Goal: Transaction & Acquisition: Purchase product/service

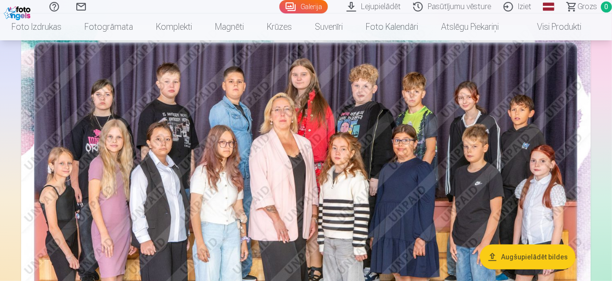
scroll to position [96, 0]
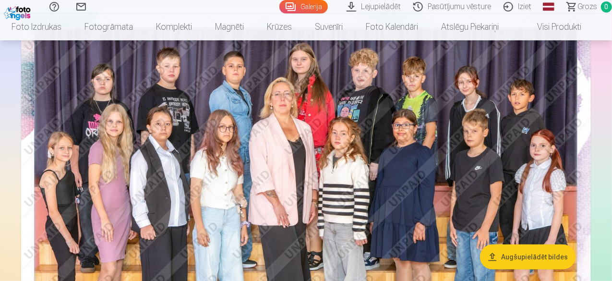
click at [441, 165] on img at bounding box center [306, 200] width 570 height 380
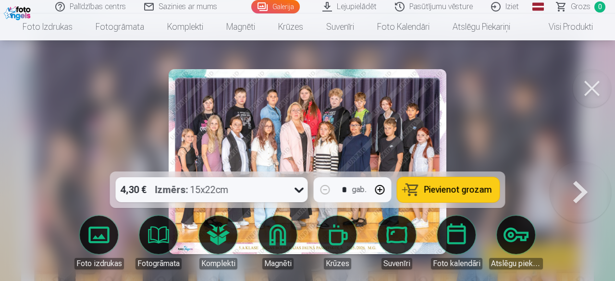
click at [425, 191] on span "Pievienot grozam" at bounding box center [458, 189] width 68 height 9
click at [582, 85] on button at bounding box center [591, 88] width 38 height 38
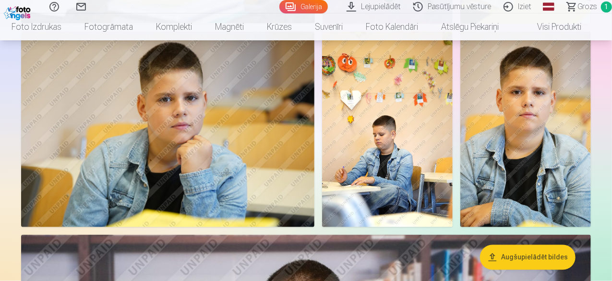
scroll to position [720, 0]
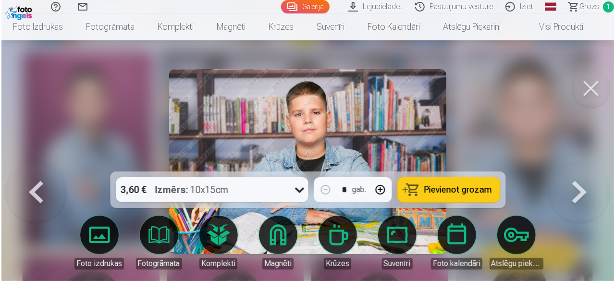
scroll to position [1444, 0]
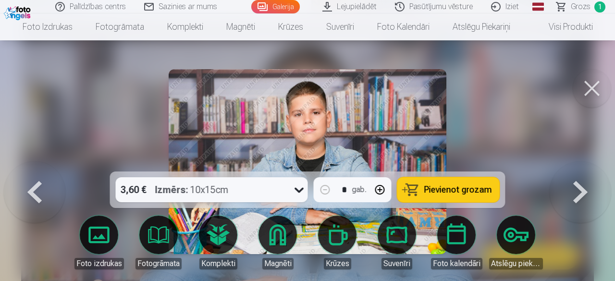
click at [381, 186] on button "button" at bounding box center [379, 189] width 23 height 23
click at [441, 186] on span "Pievienot grozam" at bounding box center [458, 189] width 68 height 9
type input "*"
click at [602, 88] on button at bounding box center [591, 88] width 38 height 38
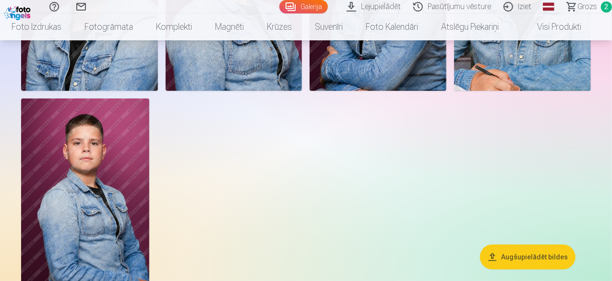
scroll to position [1825, 0]
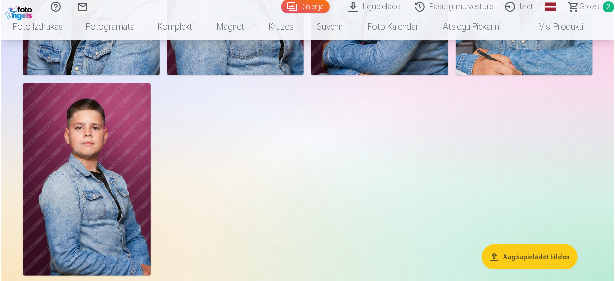
scroll to position [1830, 0]
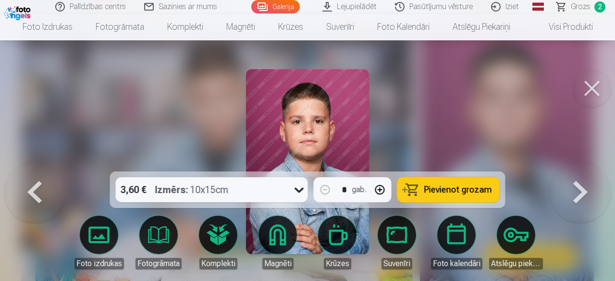
click at [379, 190] on button "button" at bounding box center [379, 189] width 23 height 23
click at [467, 197] on button "Pievienot grozam" at bounding box center [448, 189] width 102 height 25
type input "*"
click at [587, 80] on button at bounding box center [591, 88] width 38 height 38
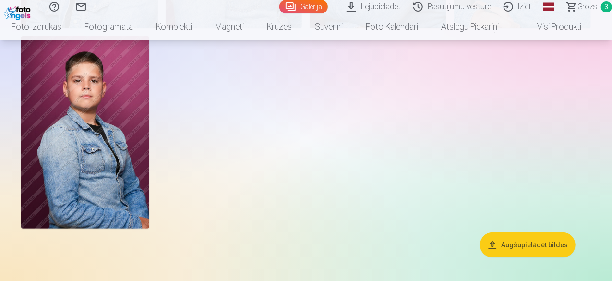
scroll to position [1825, 0]
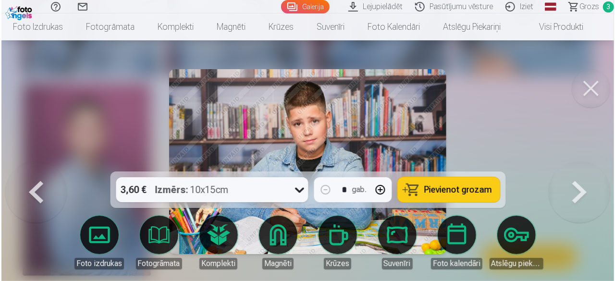
scroll to position [1830, 0]
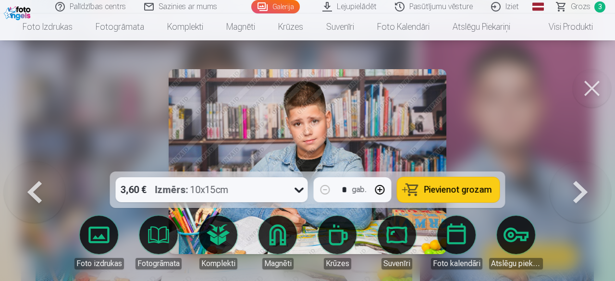
click at [379, 188] on button "button" at bounding box center [379, 189] width 23 height 23
click at [442, 191] on span "Pievienot grozam" at bounding box center [458, 189] width 68 height 9
type input "*"
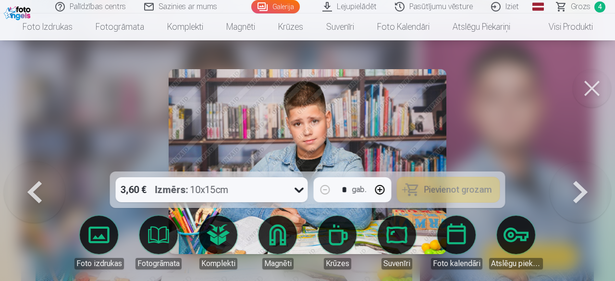
click at [588, 98] on button at bounding box center [591, 88] width 38 height 38
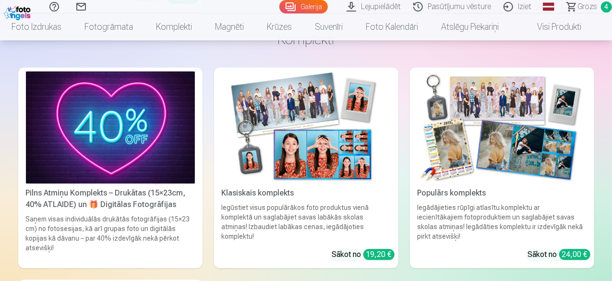
scroll to position [2785, 0]
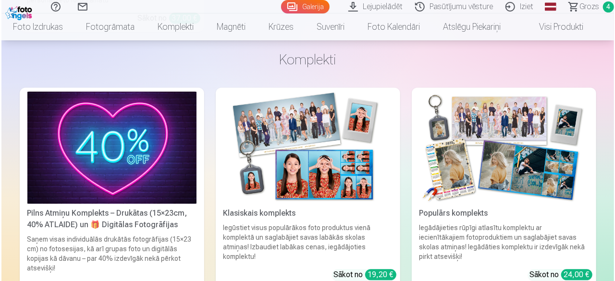
scroll to position [2795, 0]
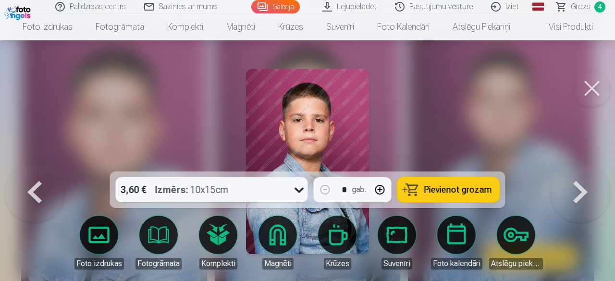
click at [582, 94] on button at bounding box center [591, 88] width 38 height 38
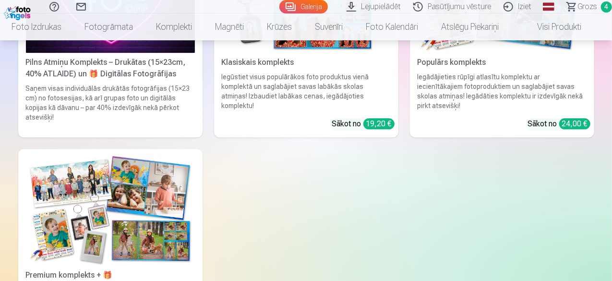
scroll to position [3073, 0]
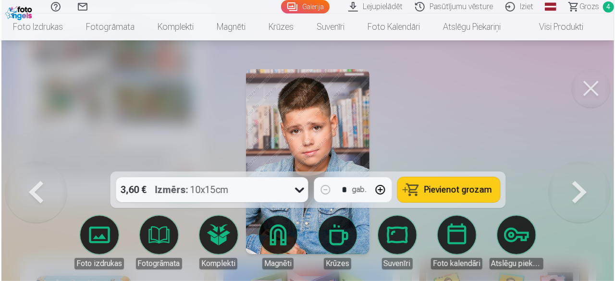
scroll to position [3084, 0]
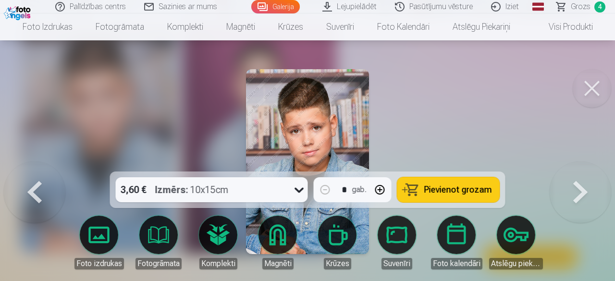
click at [385, 193] on button "button" at bounding box center [379, 189] width 23 height 23
click at [384, 193] on button "button" at bounding box center [379, 189] width 23 height 23
click at [465, 184] on button "Pievienot grozam" at bounding box center [448, 189] width 102 height 25
type input "*"
click at [598, 88] on button at bounding box center [591, 88] width 38 height 38
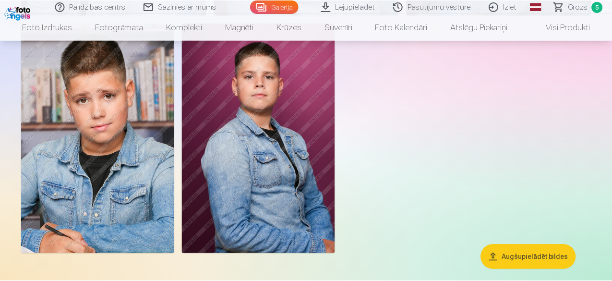
scroll to position [3073, 0]
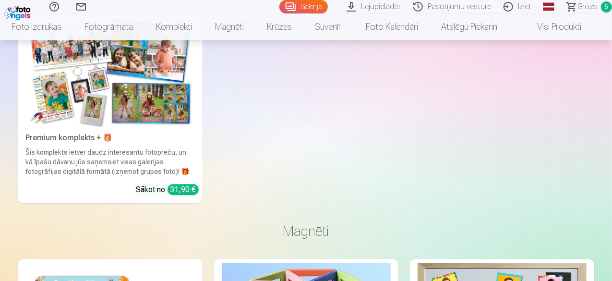
click at [563, 7] on link "Grozs 5" at bounding box center [585, 6] width 54 height 13
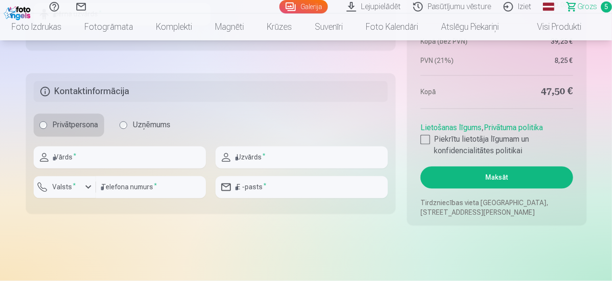
scroll to position [912, 0]
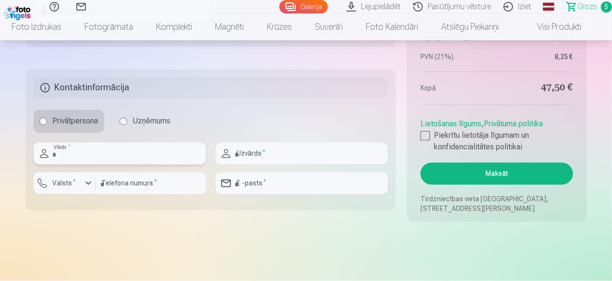
click at [151, 148] on input "text" at bounding box center [120, 154] width 172 height 22
type input "********"
drag, startPoint x: 270, startPoint y: 150, endPoint x: 274, endPoint y: 146, distance: 5.8
click at [270, 150] on input "text" at bounding box center [302, 154] width 172 height 22
type input "*********"
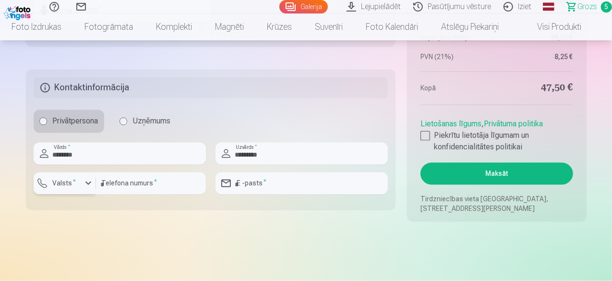
click at [85, 184] on div "button" at bounding box center [89, 184] width 12 height 12
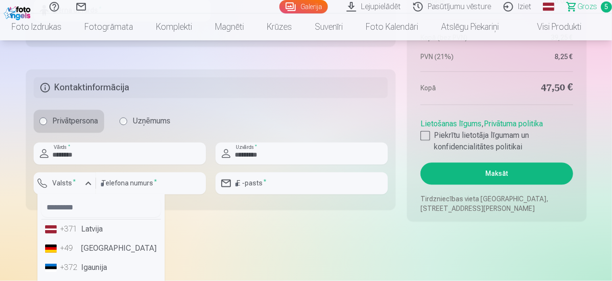
click at [81, 228] on li "+371 Latvija" at bounding box center [101, 229] width 120 height 19
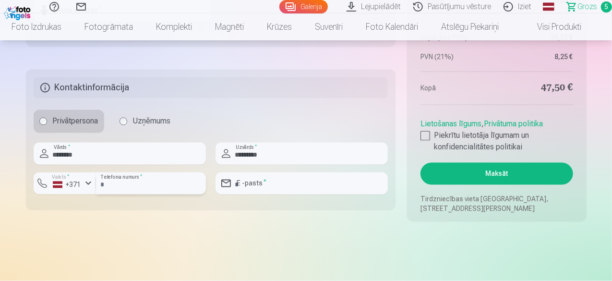
click at [132, 185] on input "number" at bounding box center [151, 183] width 110 height 22
type input "********"
click at [243, 188] on input "email" at bounding box center [302, 183] width 172 height 22
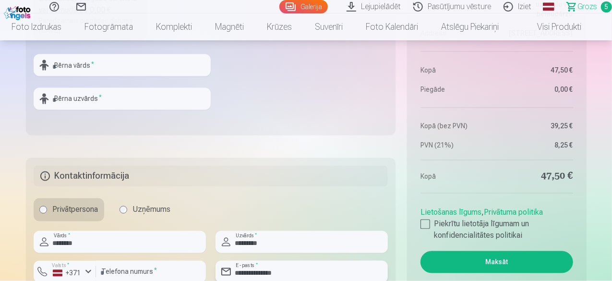
scroll to position [768, 0]
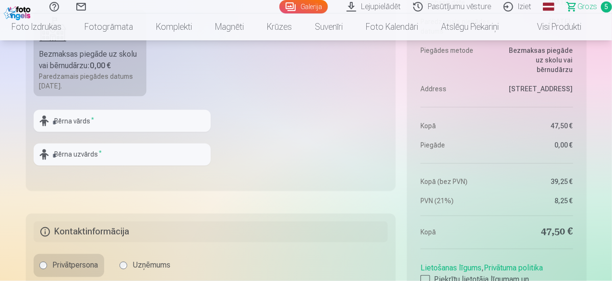
type input "**********"
click at [170, 130] on input "text" at bounding box center [122, 121] width 177 height 22
type input "******"
click at [172, 148] on input "text" at bounding box center [122, 155] width 177 height 22
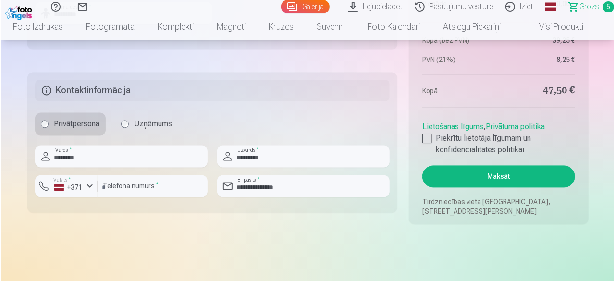
scroll to position [912, 0]
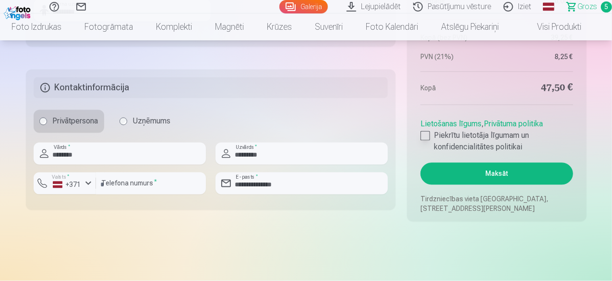
type input "*********"
click at [425, 136] on div at bounding box center [426, 136] width 10 height 10
click at [440, 172] on button "Maksāt" at bounding box center [497, 174] width 152 height 22
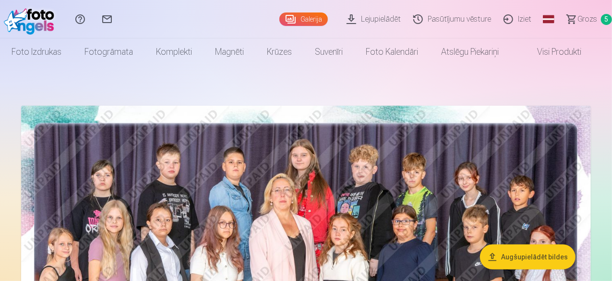
click at [578, 16] on span "Grozs" at bounding box center [588, 19] width 20 height 12
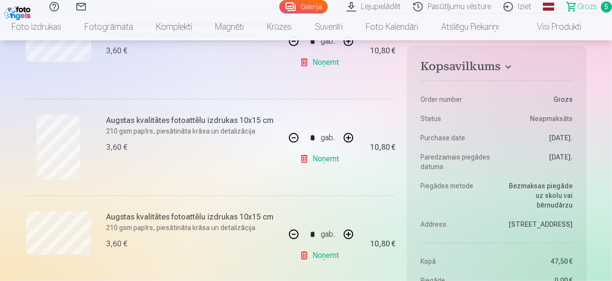
scroll to position [384, 0]
